Goal: Task Accomplishment & Management: Use online tool/utility

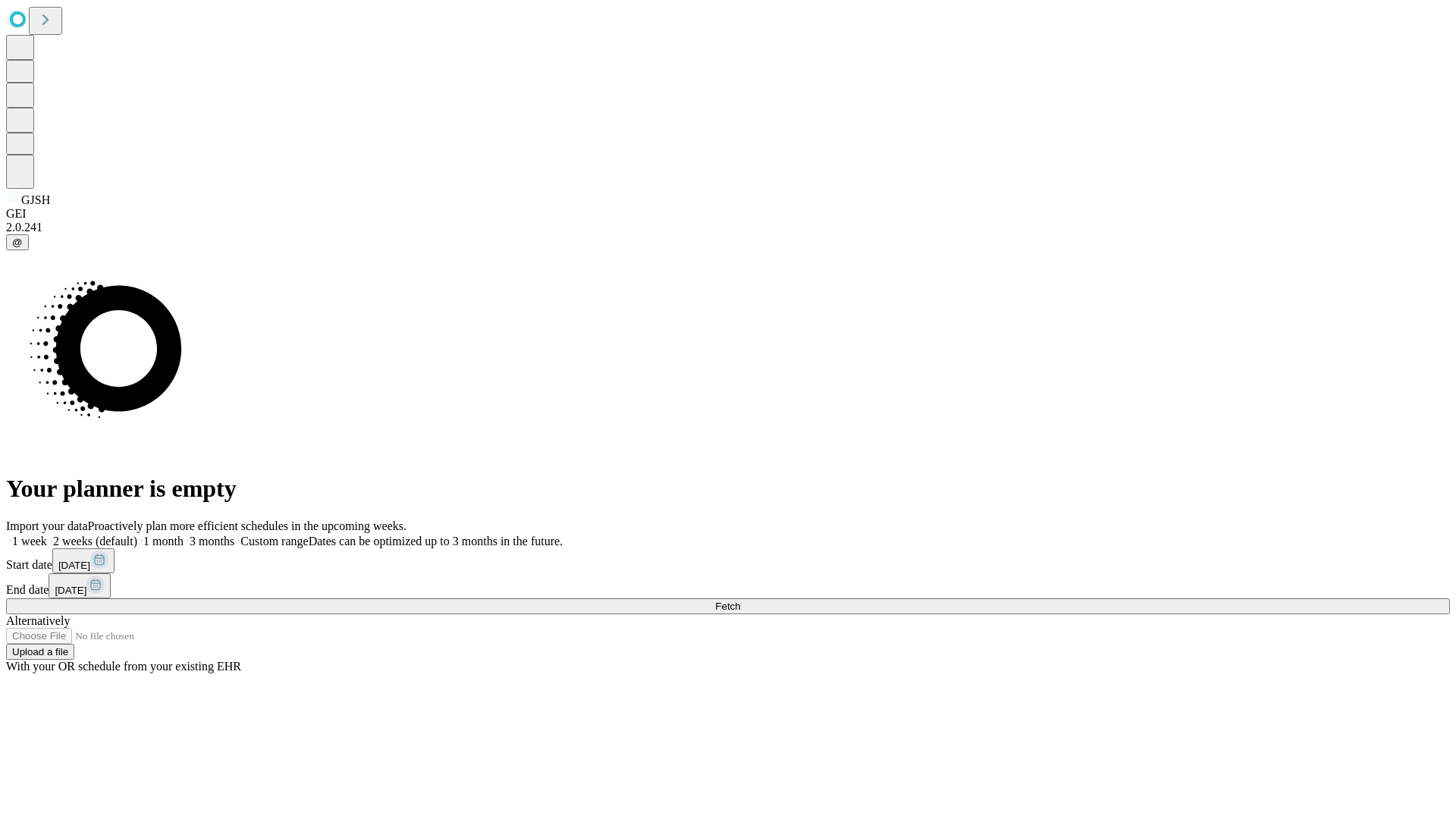
click at [47, 535] on label "1 week" at bounding box center [26, 541] width 41 height 13
click at [740, 601] on span "Fetch" at bounding box center [727, 606] width 25 height 11
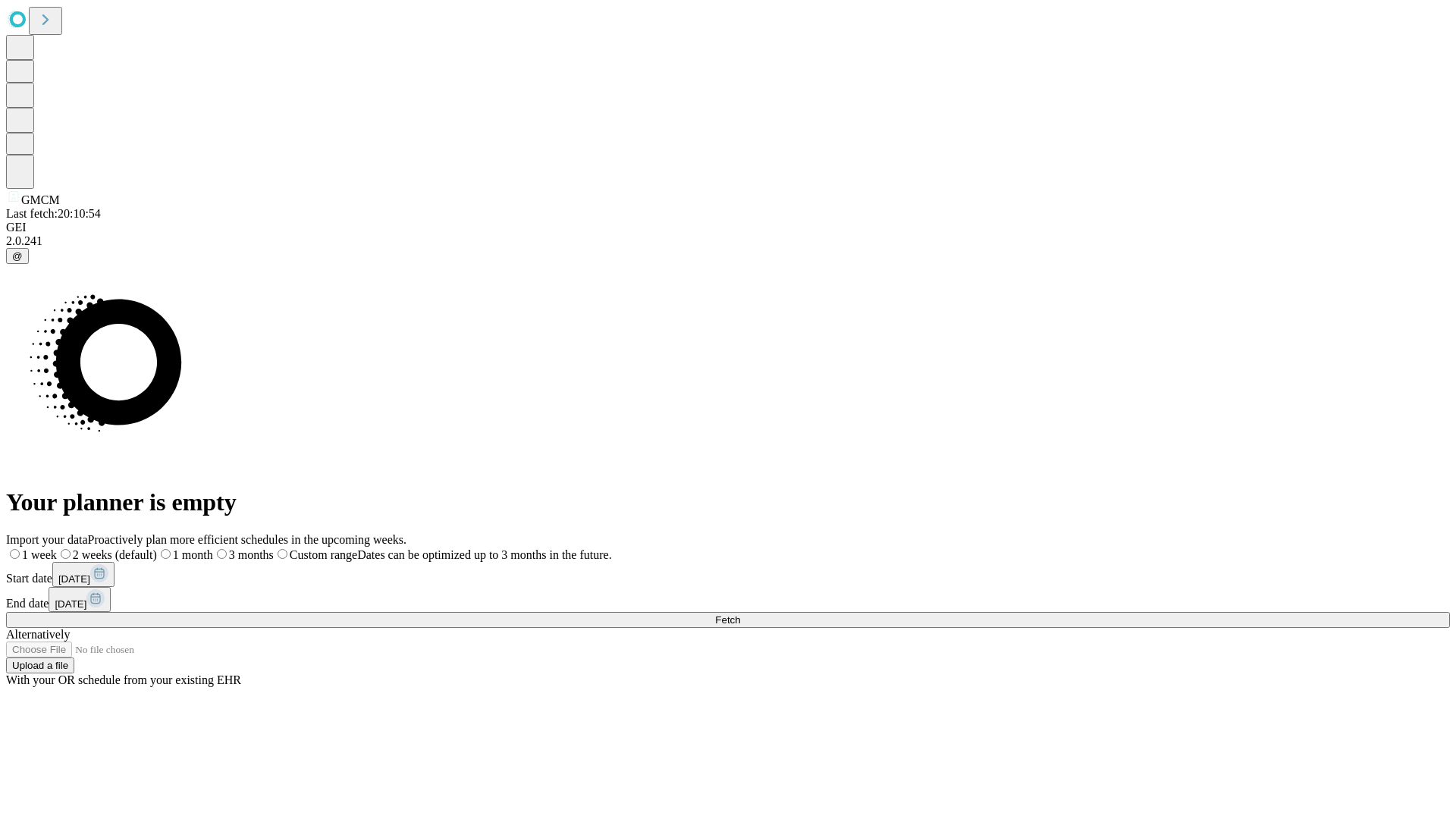
click at [740, 614] on span "Fetch" at bounding box center [727, 620] width 25 height 11
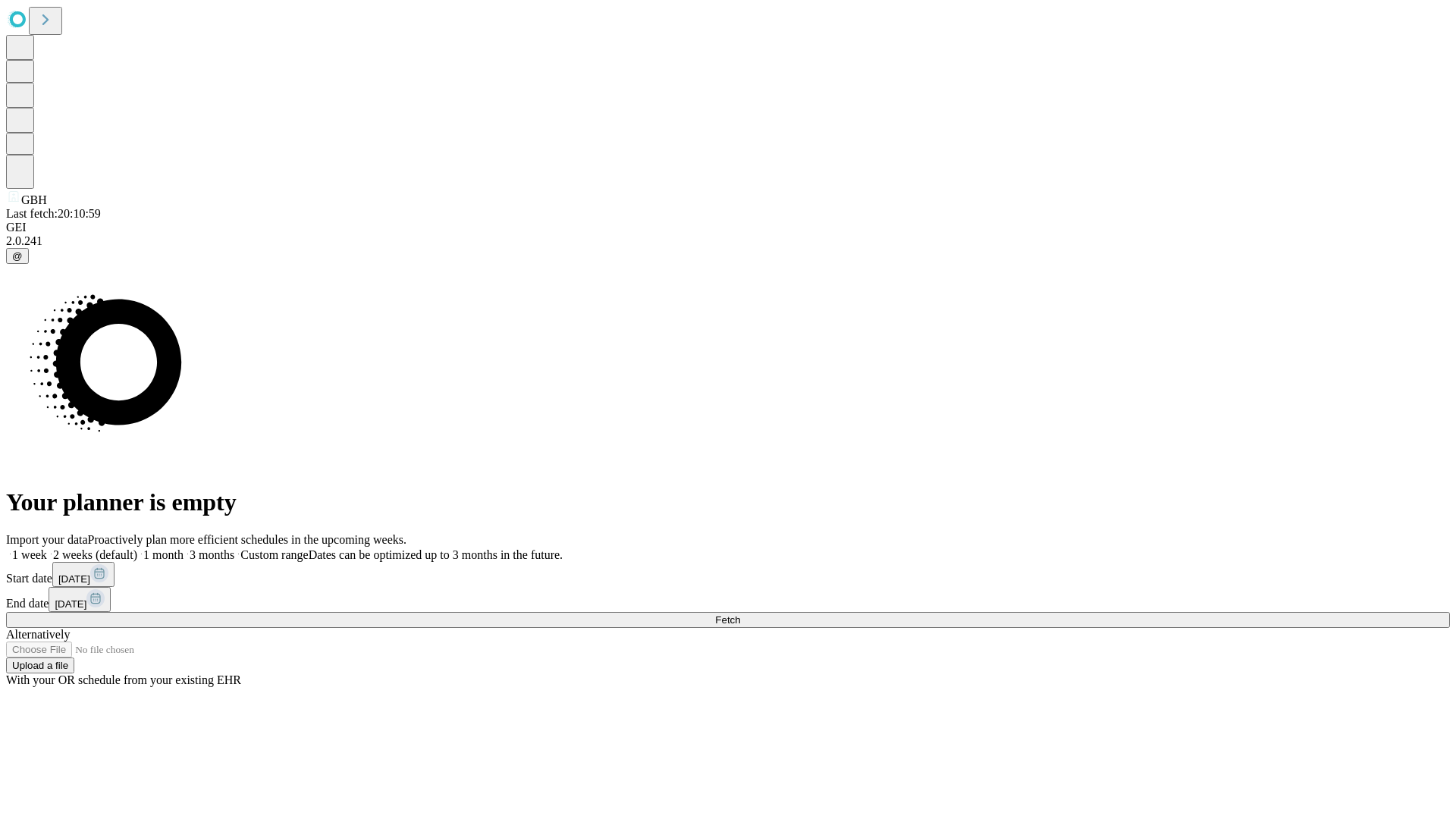
click at [47, 549] on label "1 week" at bounding box center [26, 555] width 41 height 13
click at [740, 614] on span "Fetch" at bounding box center [727, 620] width 25 height 11
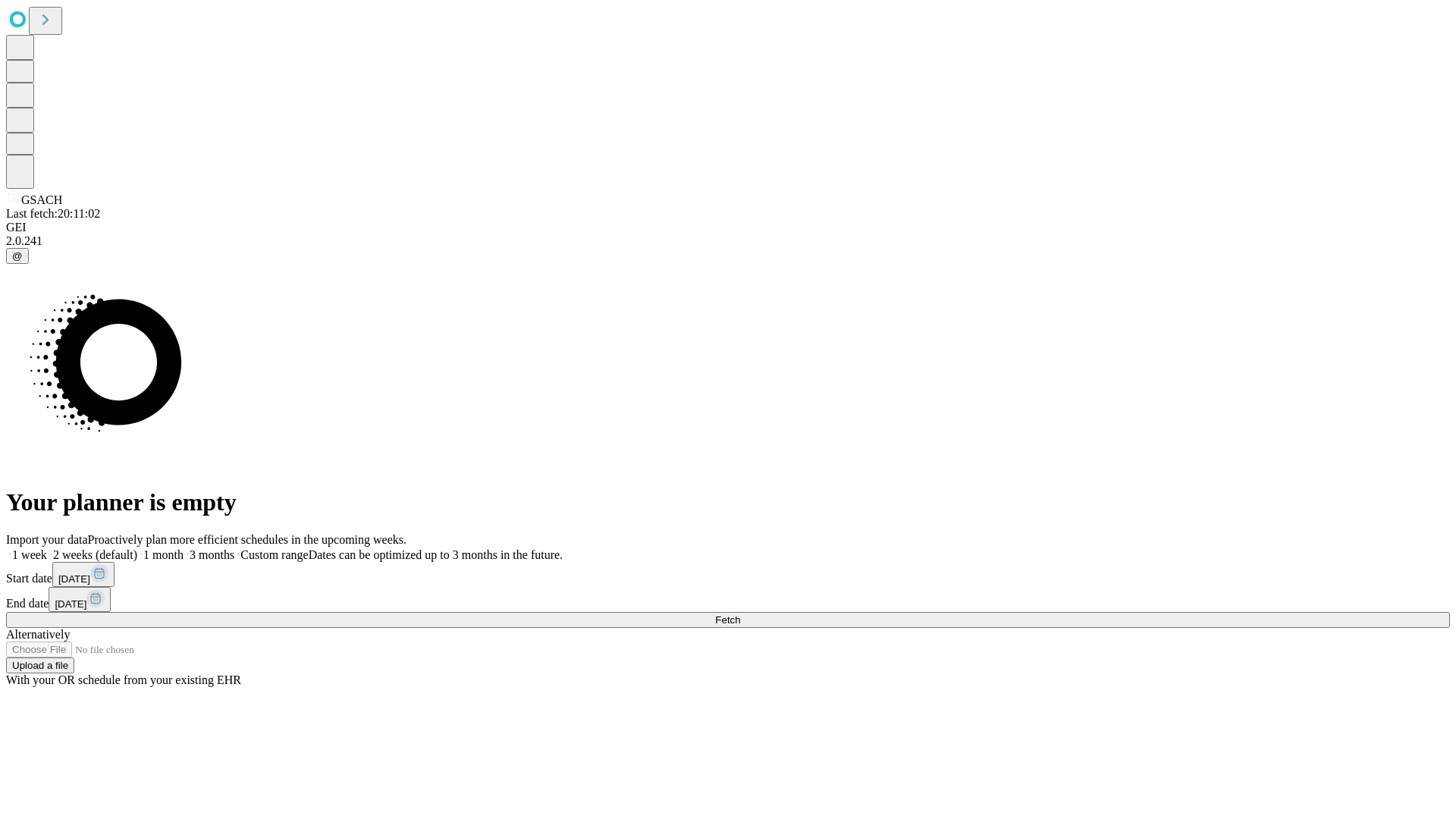
click at [47, 549] on label "1 week" at bounding box center [26, 555] width 41 height 13
click at [740, 614] on span "Fetch" at bounding box center [727, 620] width 25 height 11
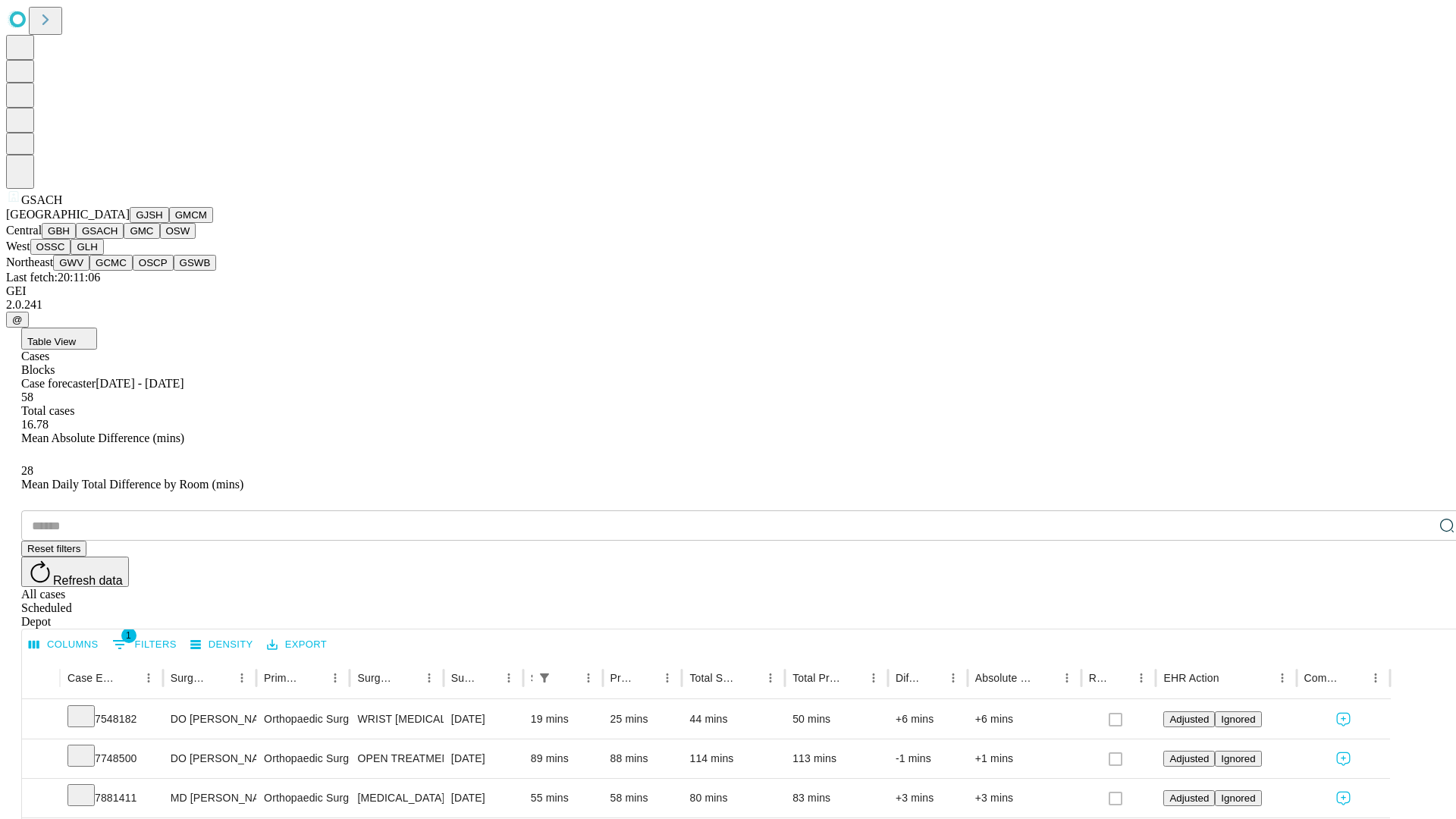
click at [123, 239] on button "GMC" at bounding box center [141, 231] width 36 height 16
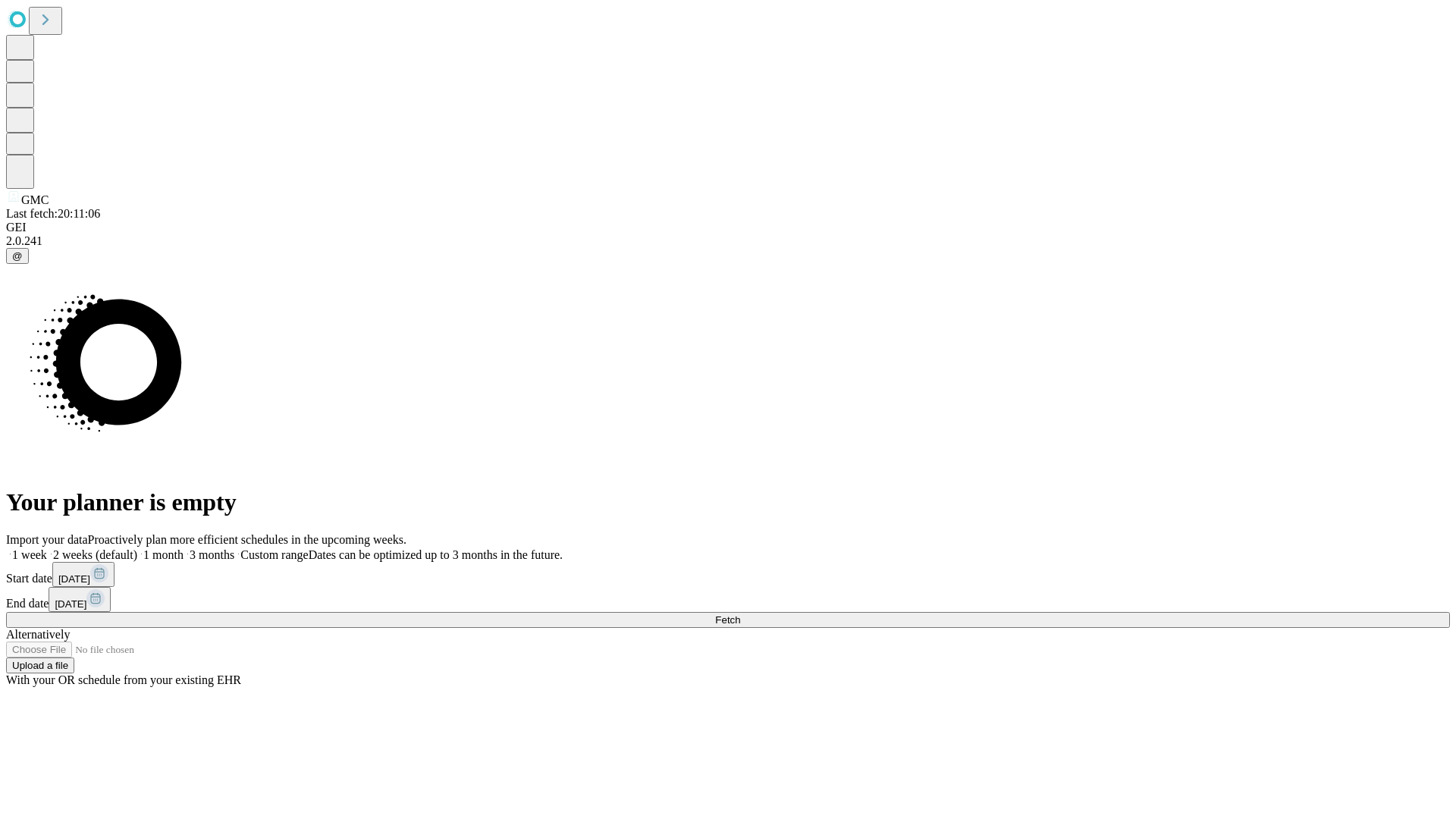
click at [47, 549] on label "1 week" at bounding box center [26, 555] width 41 height 13
click at [740, 614] on span "Fetch" at bounding box center [727, 620] width 25 height 11
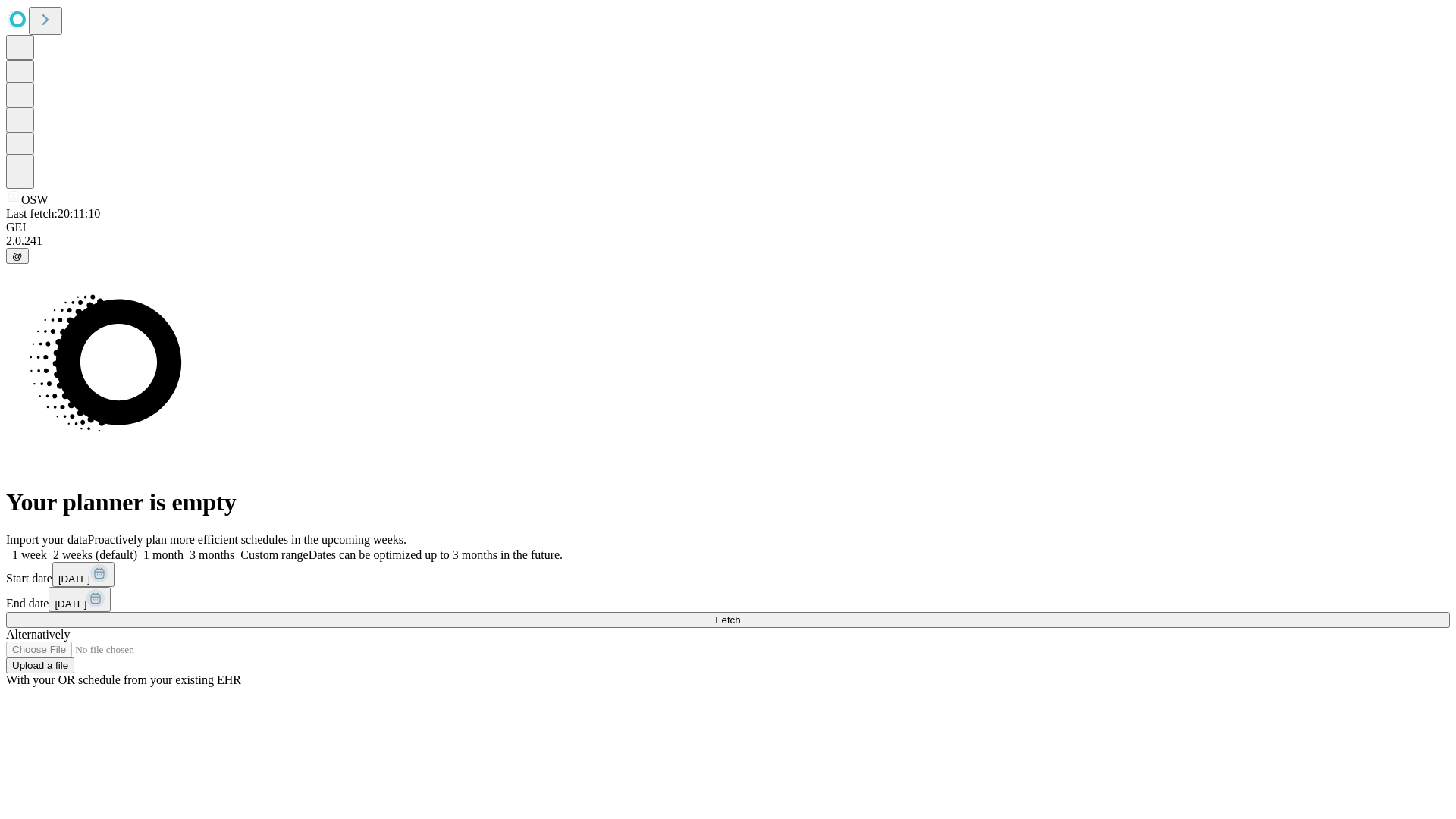
click at [47, 549] on label "1 week" at bounding box center [26, 555] width 41 height 13
click at [740, 614] on span "Fetch" at bounding box center [727, 620] width 25 height 11
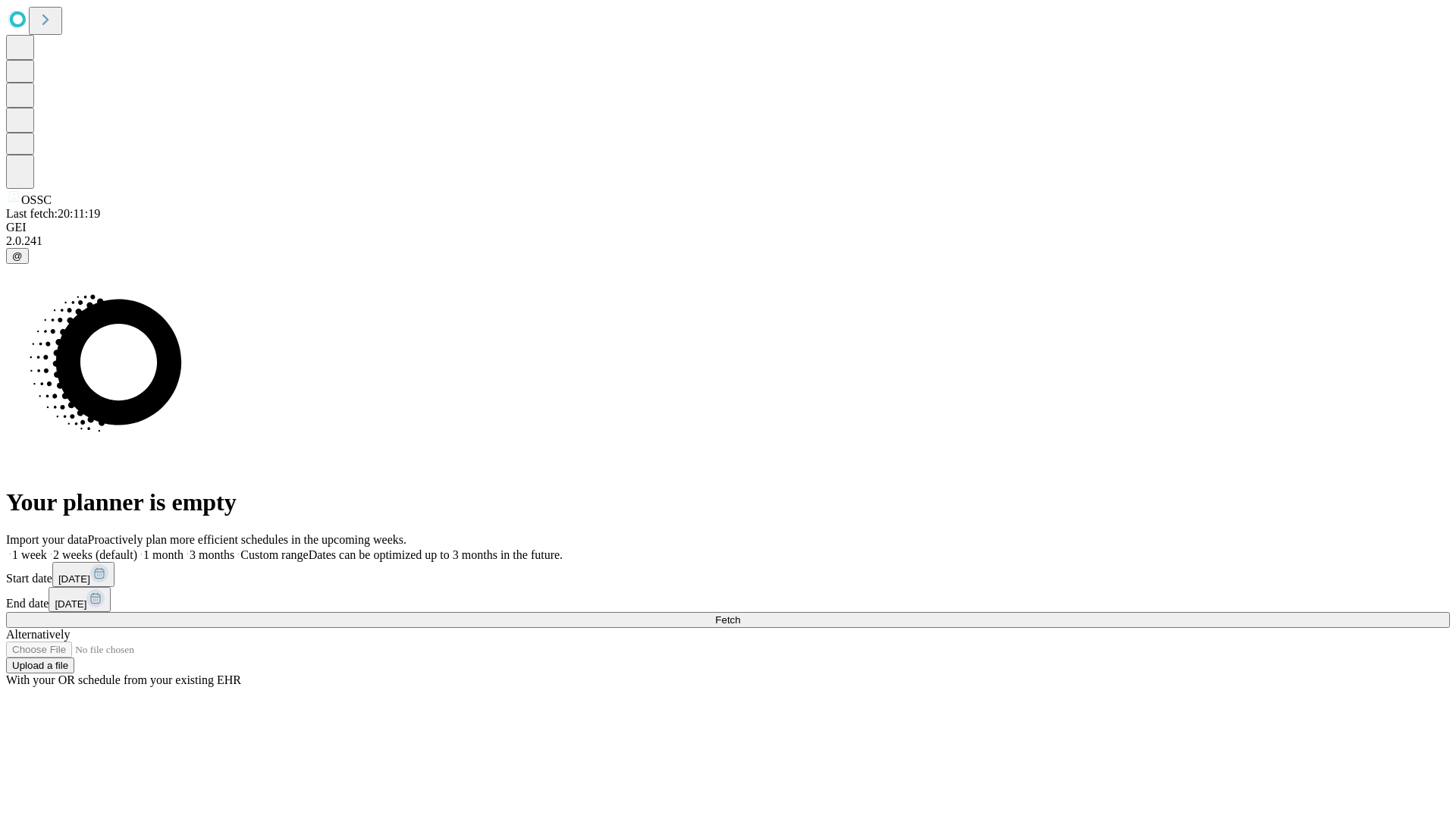
click at [47, 549] on label "1 week" at bounding box center [26, 555] width 41 height 13
click at [740, 614] on span "Fetch" at bounding box center [727, 620] width 25 height 11
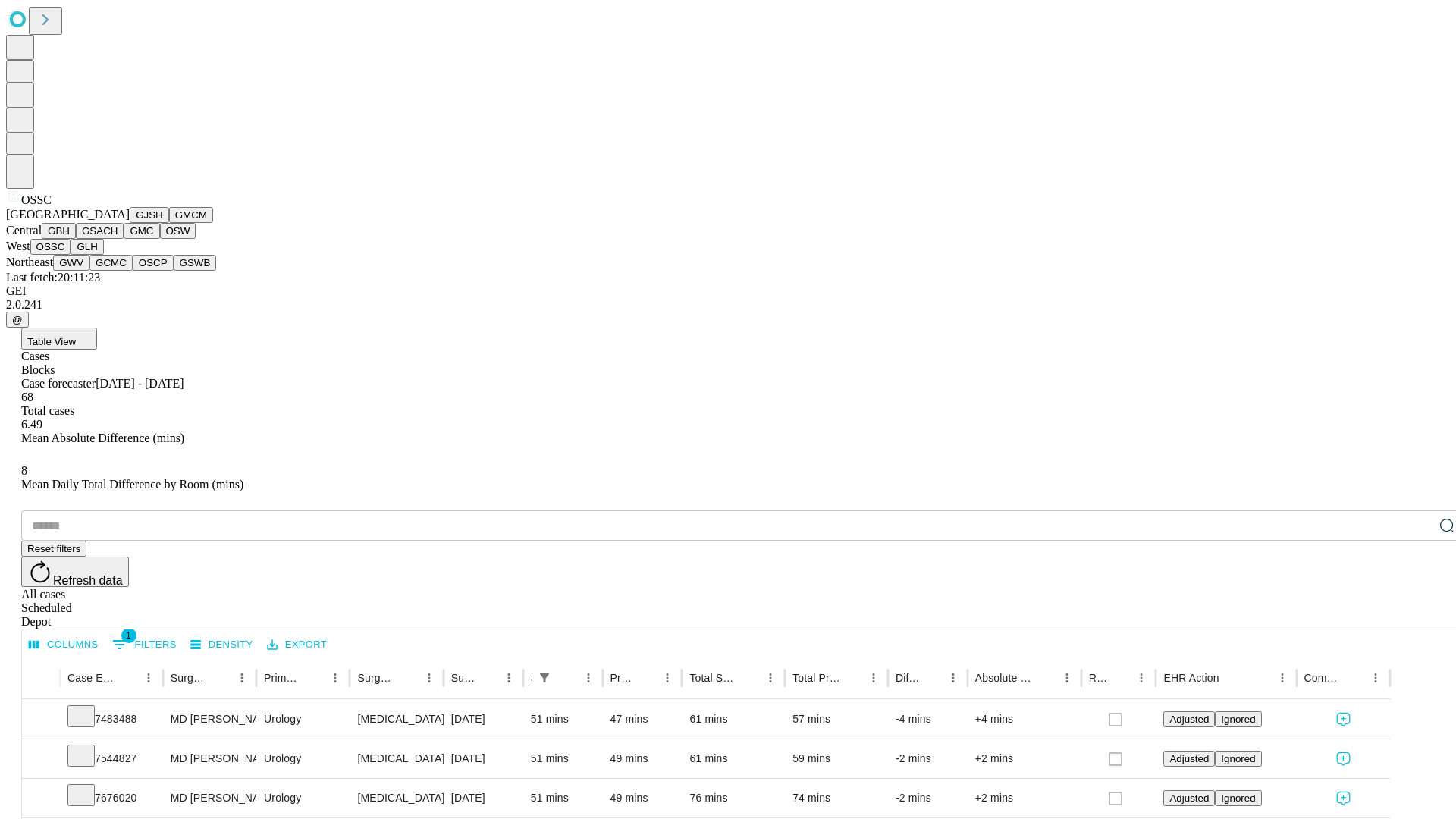
click at [103, 255] on button "GLH" at bounding box center [87, 247] width 32 height 16
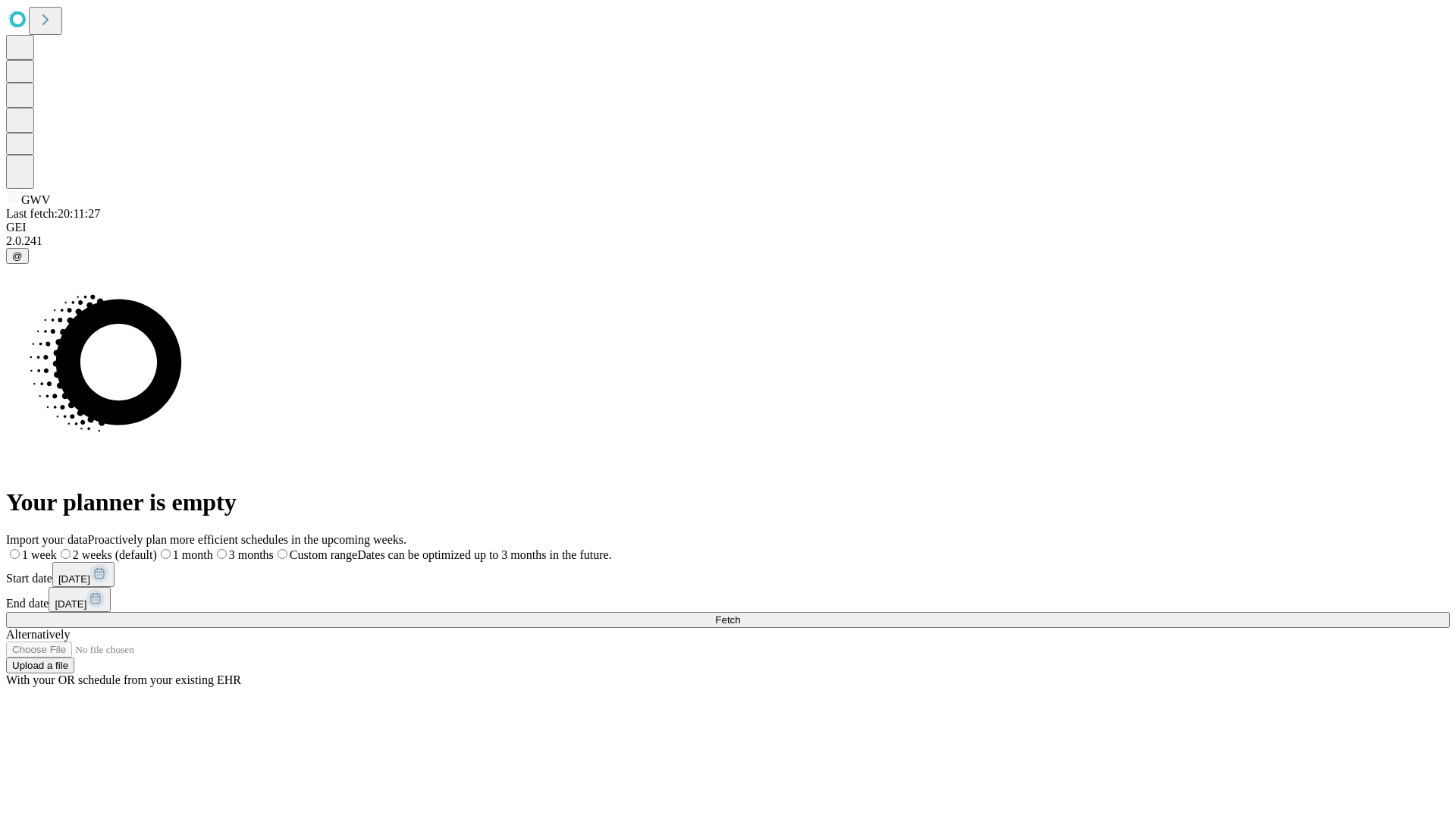
click at [57, 549] on label "1 week" at bounding box center [31, 555] width 51 height 13
click at [740, 614] on span "Fetch" at bounding box center [727, 620] width 25 height 11
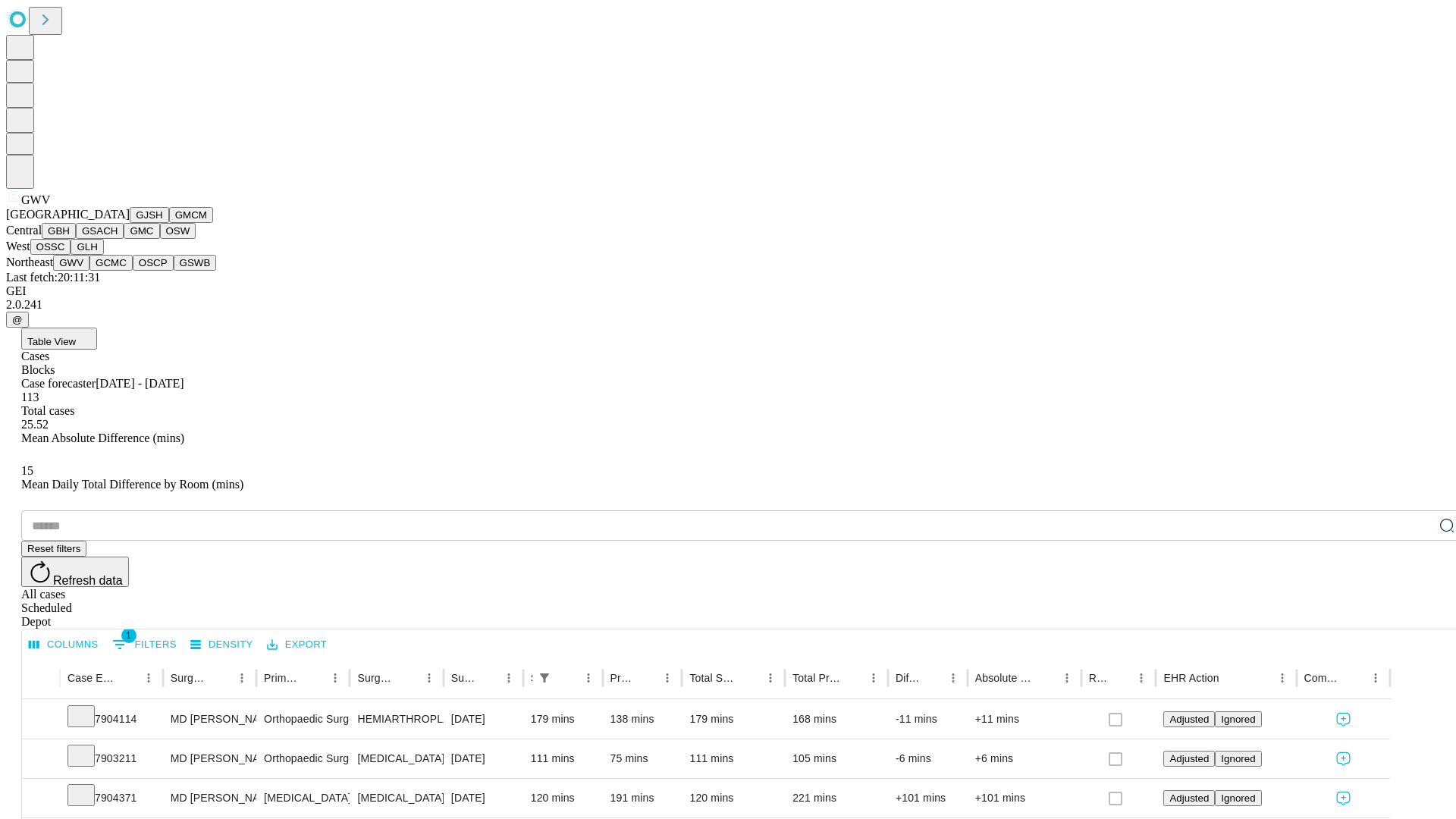
click at [118, 271] on button "GCMC" at bounding box center [110, 263] width 43 height 16
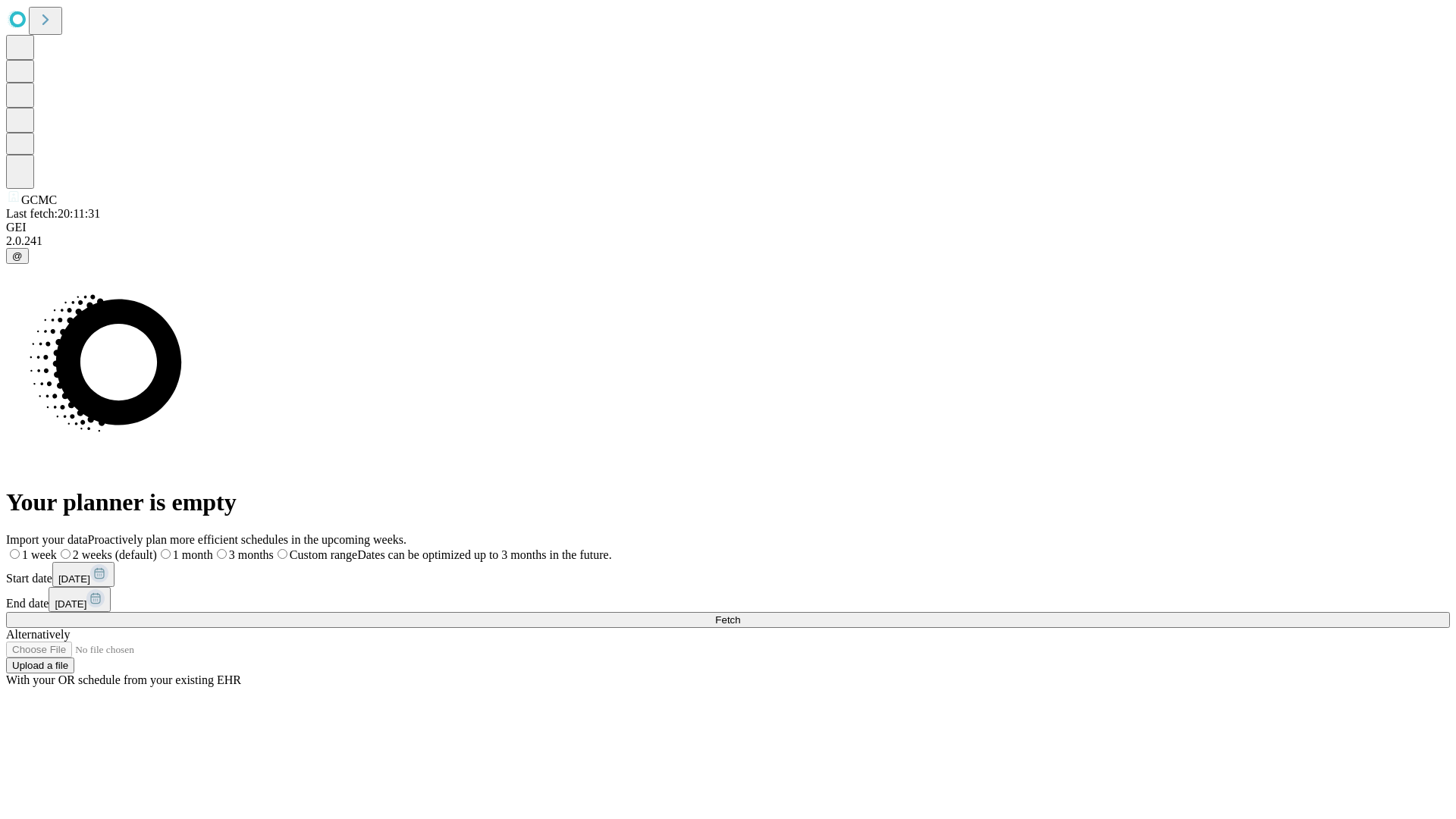
click at [57, 549] on label "1 week" at bounding box center [31, 555] width 51 height 13
click at [740, 614] on span "Fetch" at bounding box center [727, 620] width 25 height 11
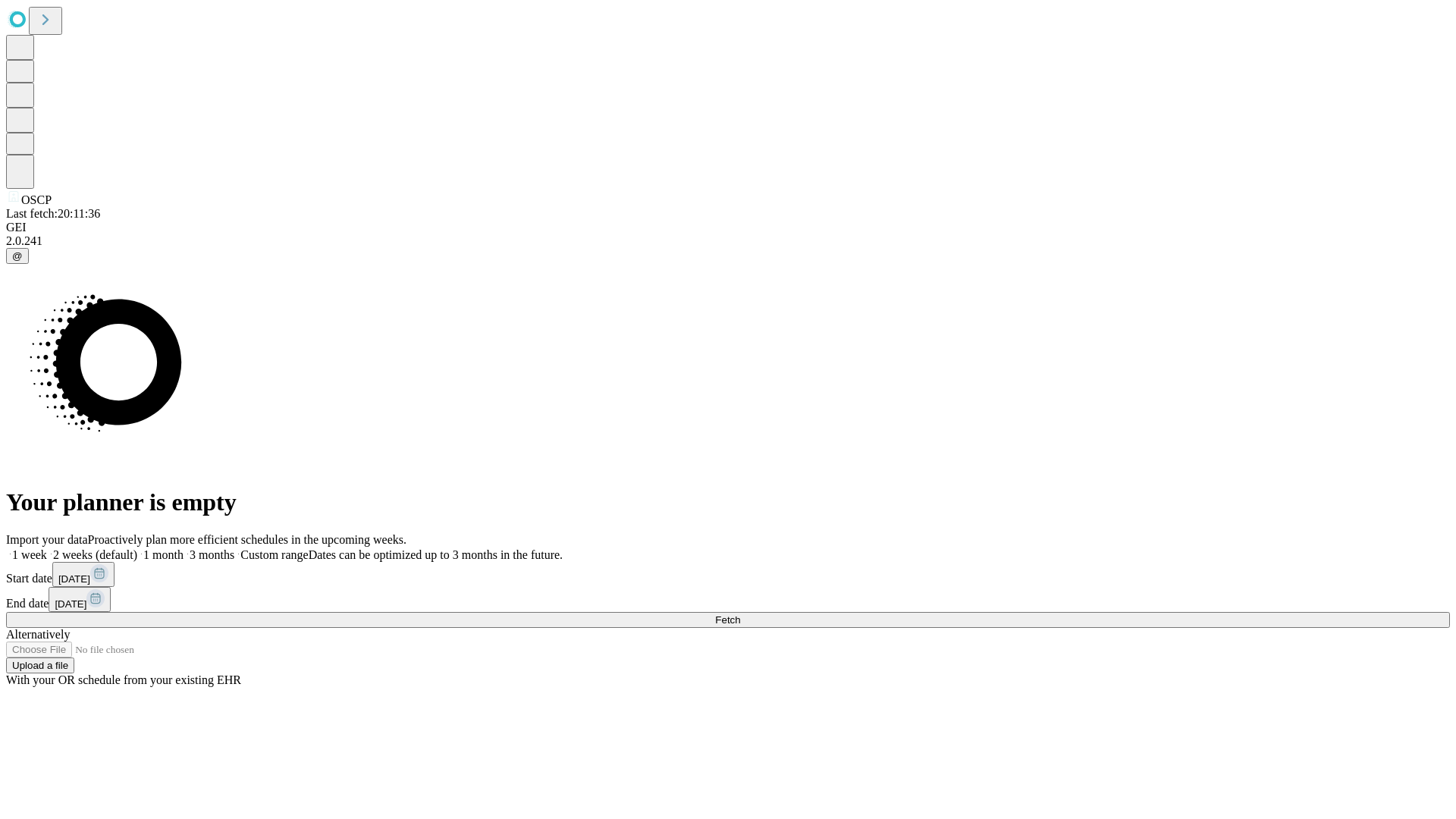
click at [47, 549] on label "1 week" at bounding box center [26, 555] width 41 height 13
click at [740, 614] on span "Fetch" at bounding box center [727, 620] width 25 height 11
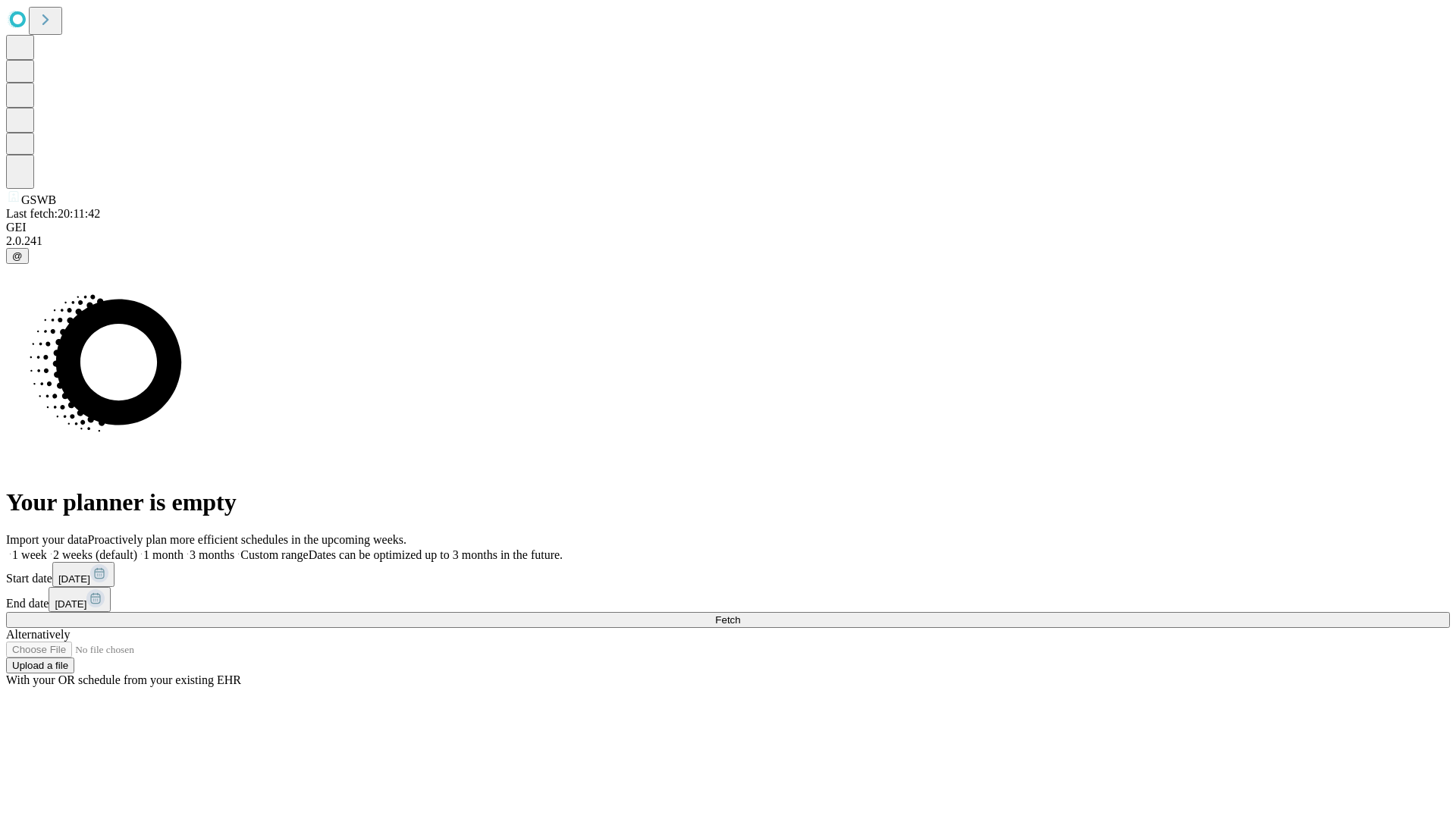
click at [740, 614] on span "Fetch" at bounding box center [727, 620] width 25 height 11
